Goal: Task Accomplishment & Management: Use online tool/utility

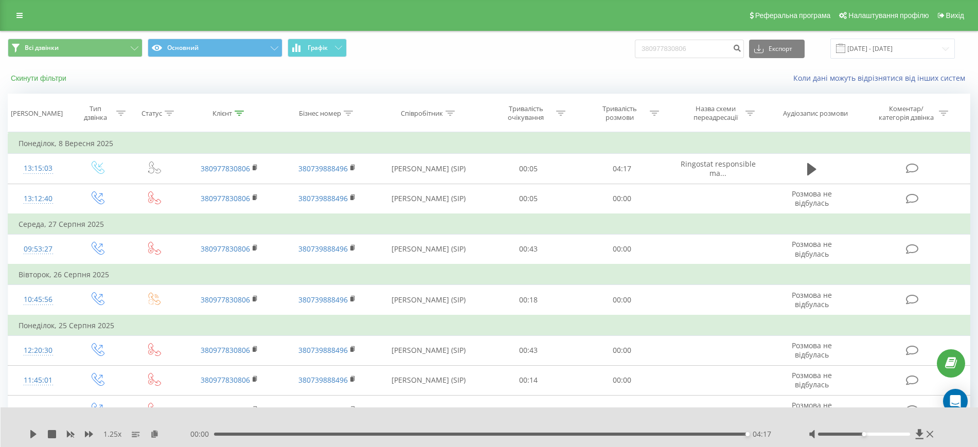
click at [45, 76] on button "Скинути фільтри" at bounding box center [40, 78] width 64 height 9
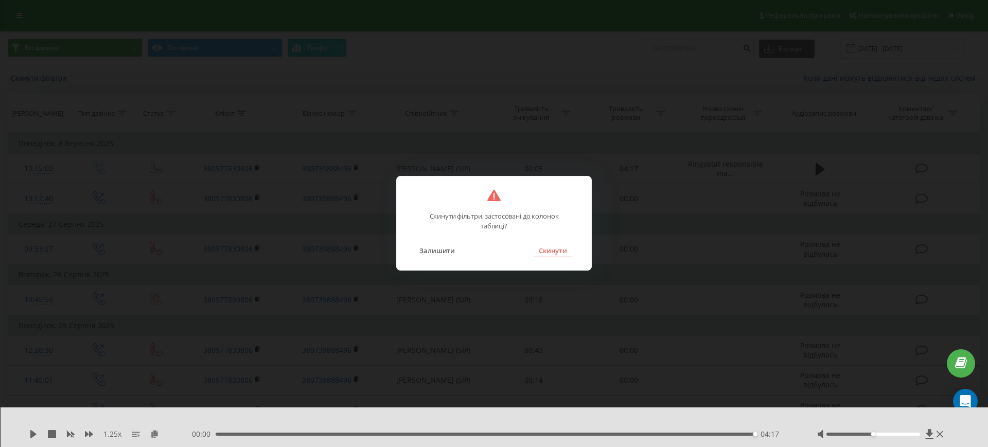
click at [556, 254] on button "Скинути" at bounding box center [553, 250] width 39 height 13
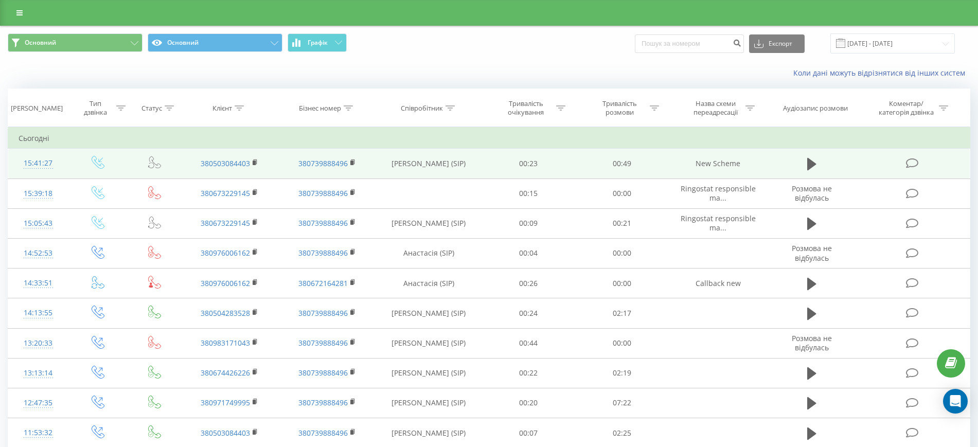
click at [253, 162] on td "380503084403" at bounding box center [230, 164] width 98 height 30
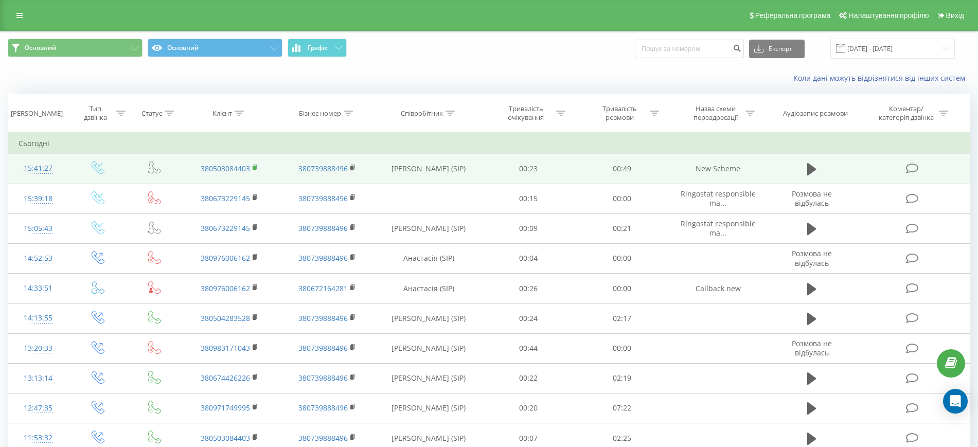
click at [256, 167] on icon at bounding box center [256, 167] width 6 height 7
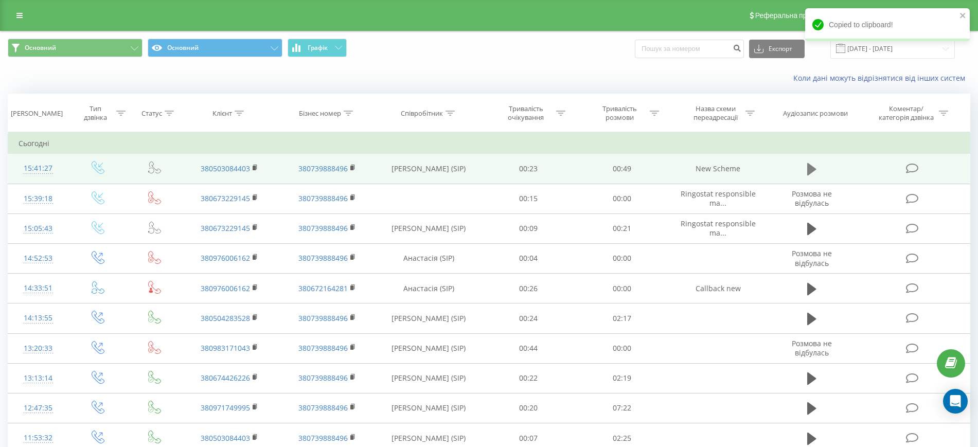
click at [812, 173] on icon at bounding box center [811, 169] width 9 height 14
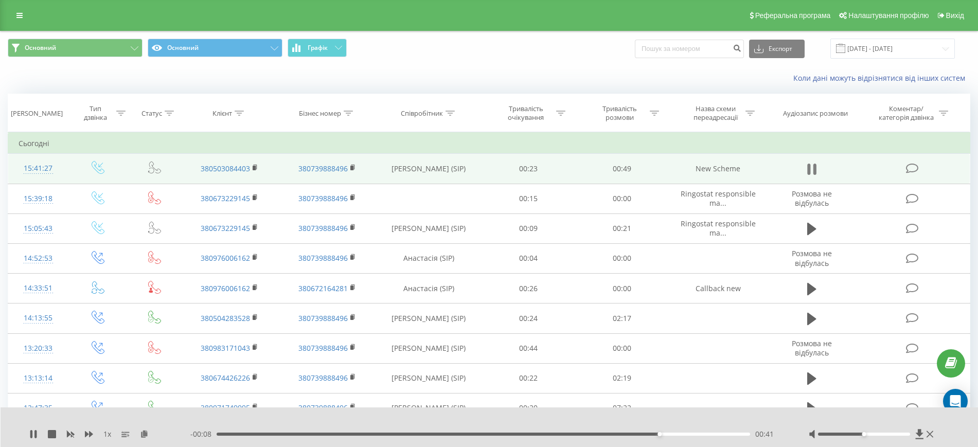
click at [814, 171] on icon at bounding box center [811, 169] width 9 height 14
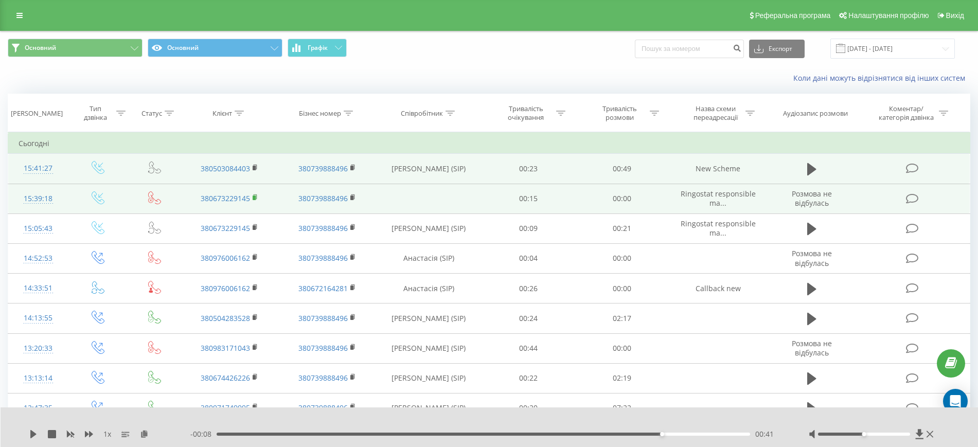
click at [254, 196] on rect at bounding box center [254, 198] width 3 height 5
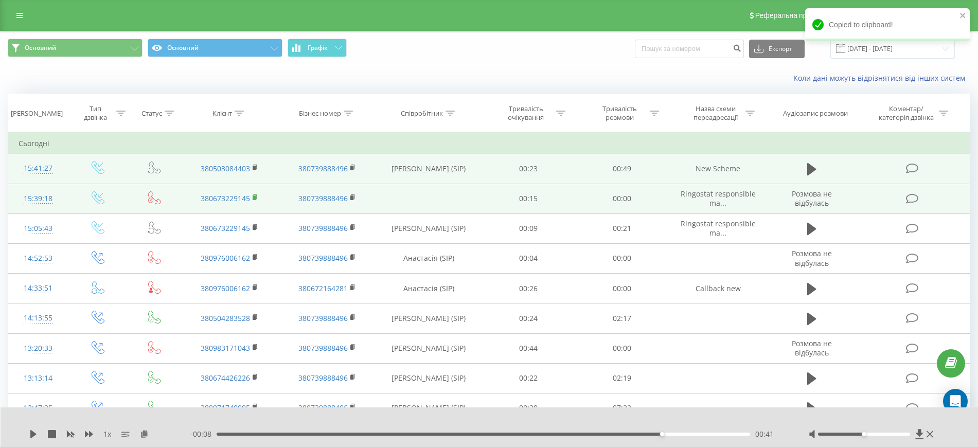
click at [255, 199] on rect at bounding box center [254, 198] width 3 height 5
